Goal: Information Seeking & Learning: Learn about a topic

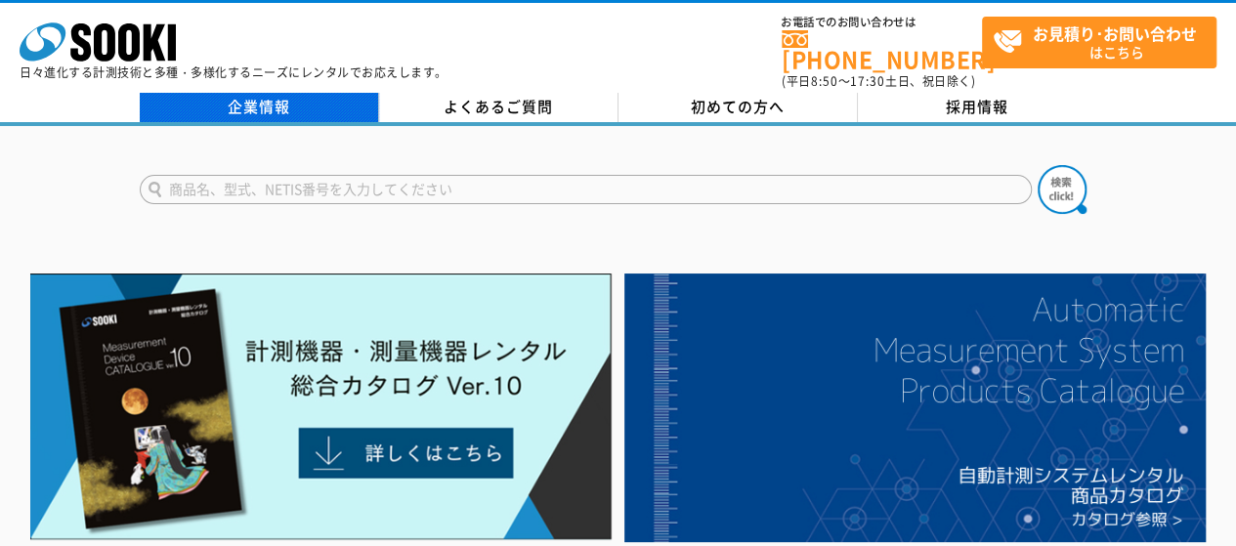
click at [246, 94] on link "企業情報" at bounding box center [259, 107] width 239 height 29
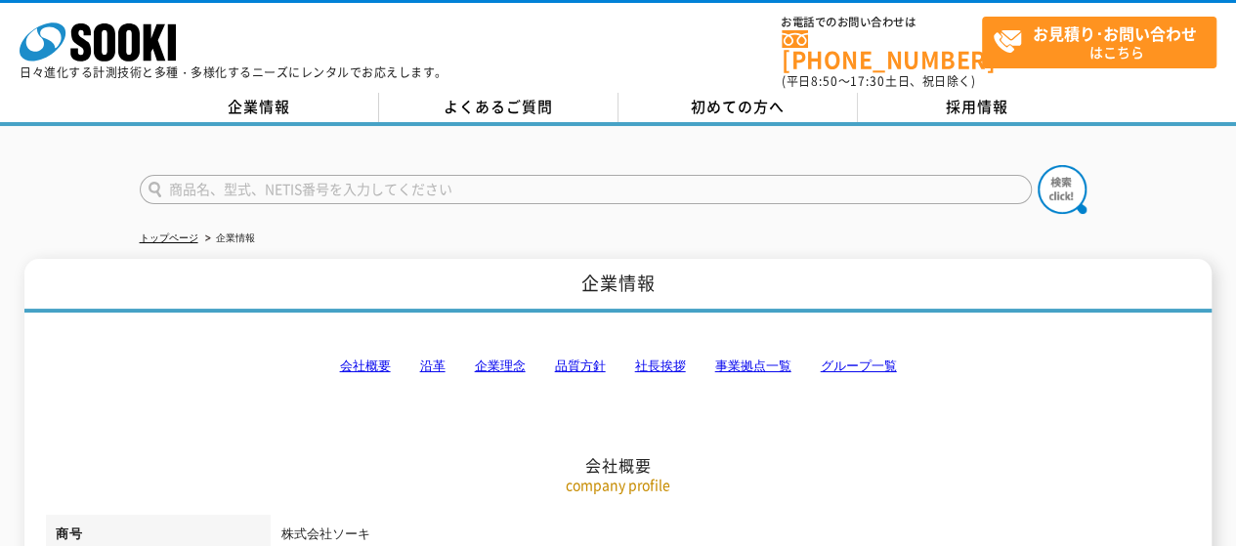
click at [369, 359] on link "会社概要" at bounding box center [364, 366] width 51 height 15
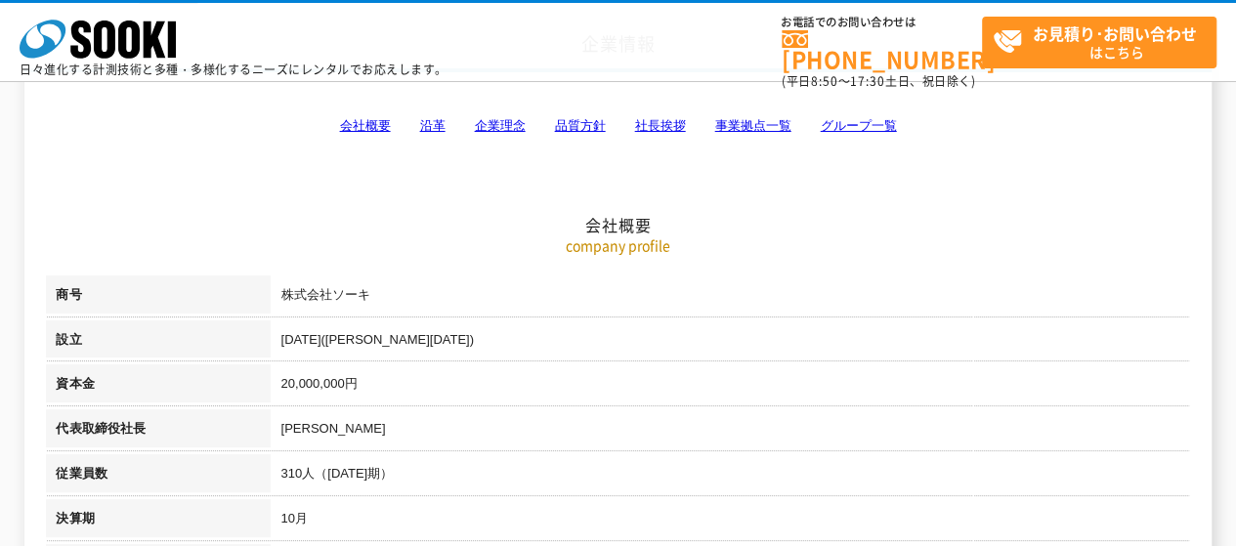
scroll to position [148, 0]
click at [382, 126] on link "会社概要" at bounding box center [364, 126] width 51 height 15
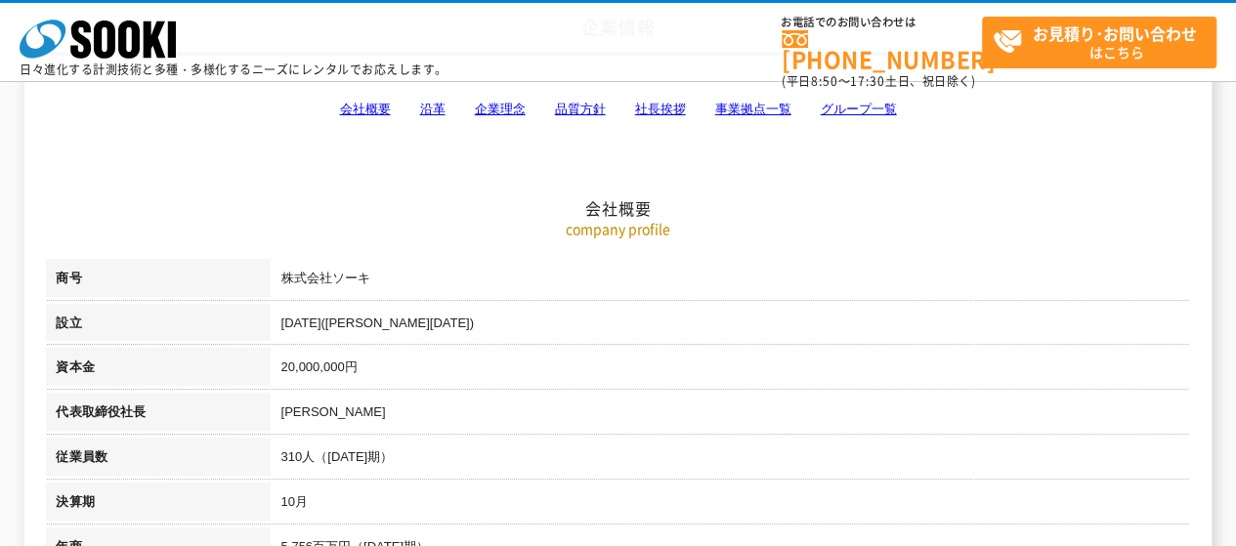
scroll to position [168, 0]
click at [427, 105] on link "沿革" at bounding box center [431, 107] width 25 height 15
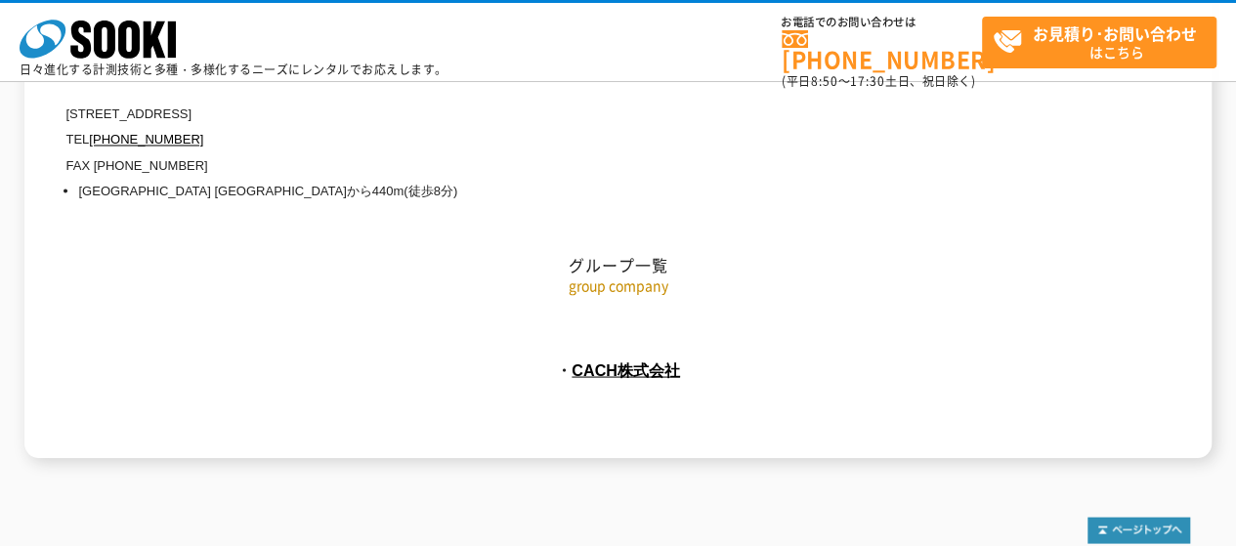
scroll to position [9117, 0]
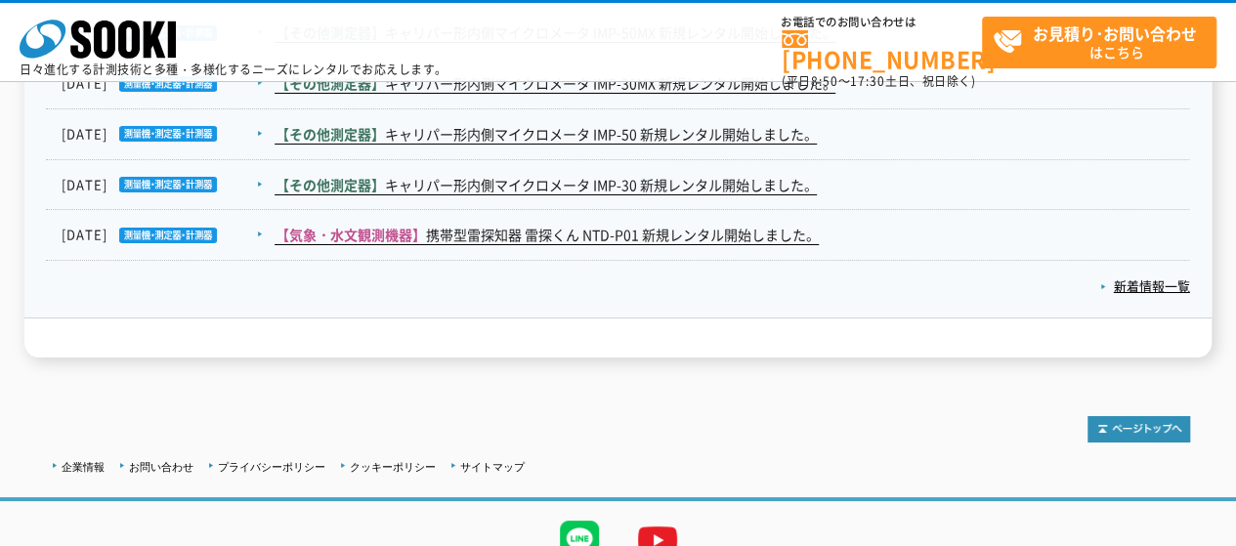
scroll to position [3503, 0]
